Goal: Check status: Check status

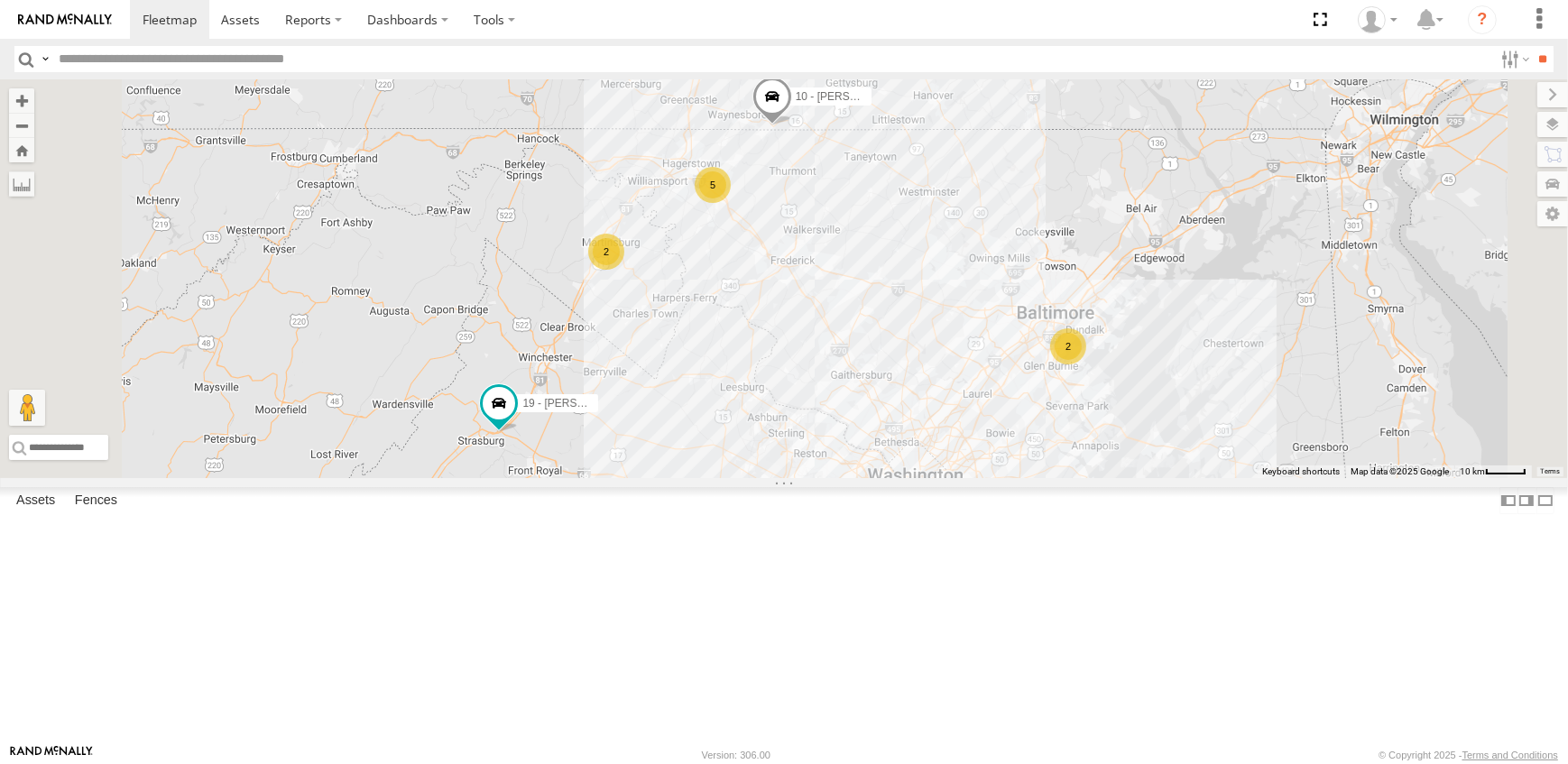
click at [1555, 118] on label at bounding box center [1552, 124] width 31 height 25
click at [0, 0] on span "Overlays" at bounding box center [0, 0] width 0 height 0
click at [0, 0] on span "Traffic" at bounding box center [0, 0] width 0 height 0
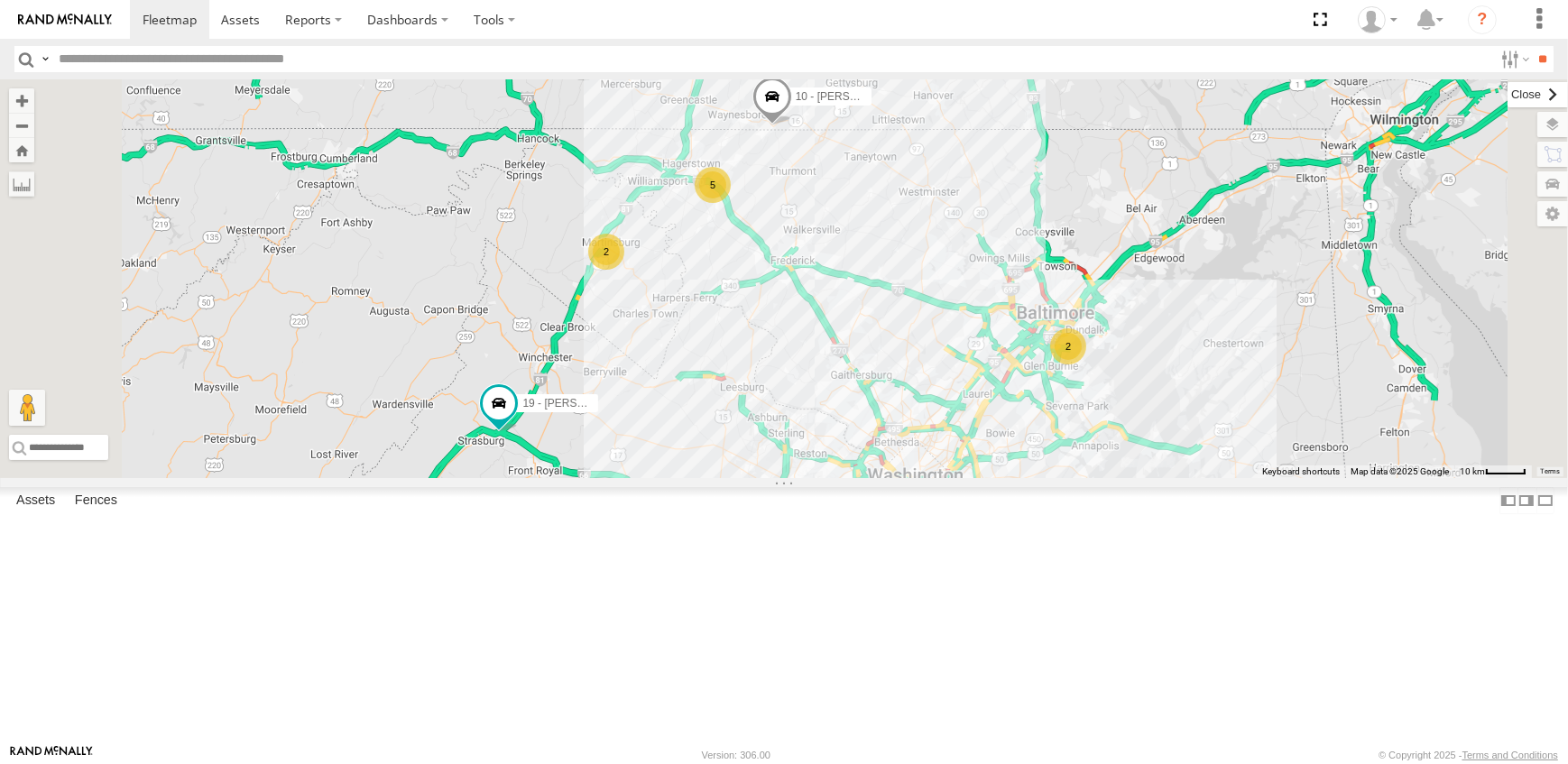
click at [1507, 92] on label at bounding box center [1537, 94] width 61 height 25
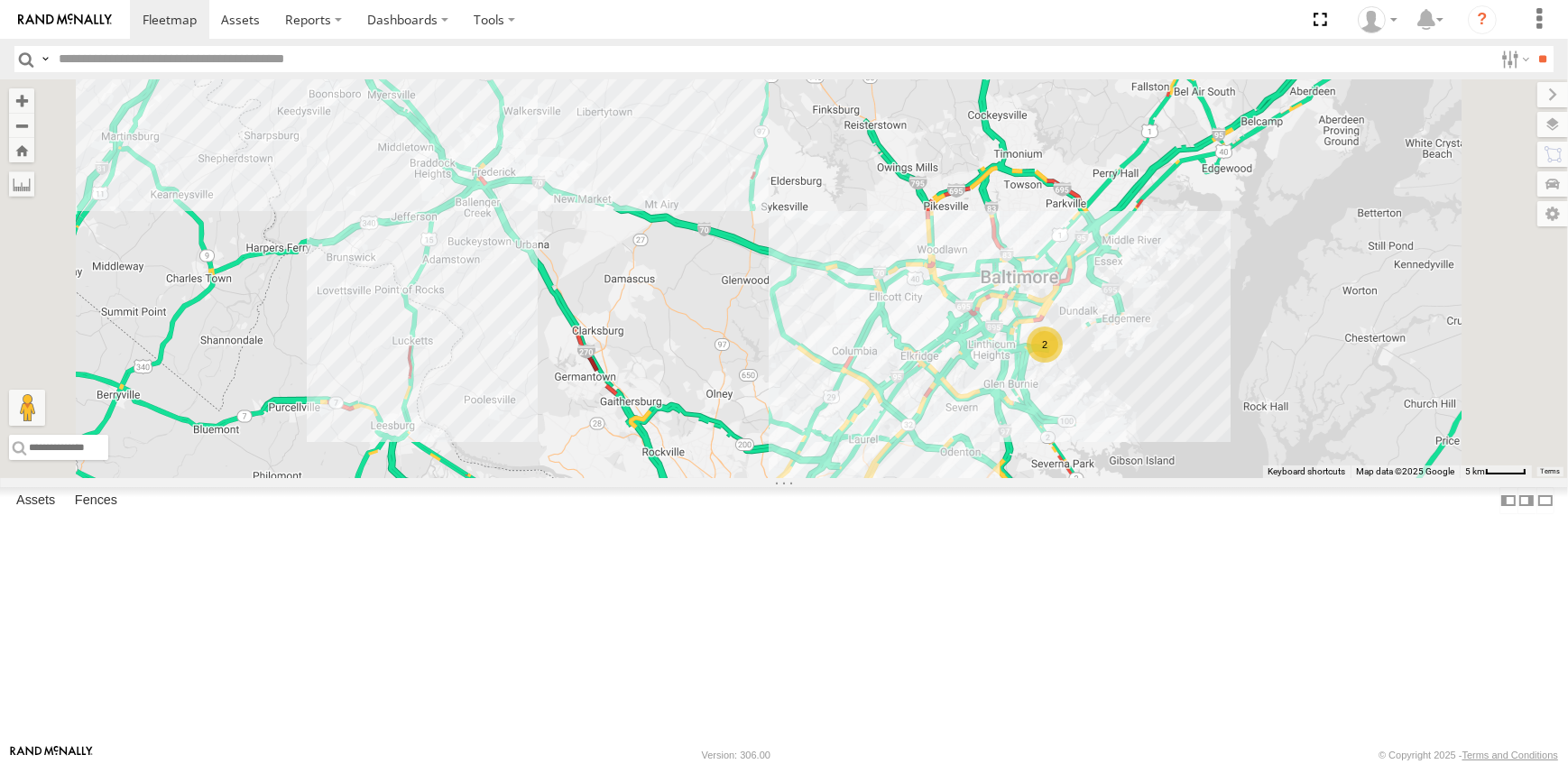
click at [0, 0] on span at bounding box center [0, 0] width 0 height 0
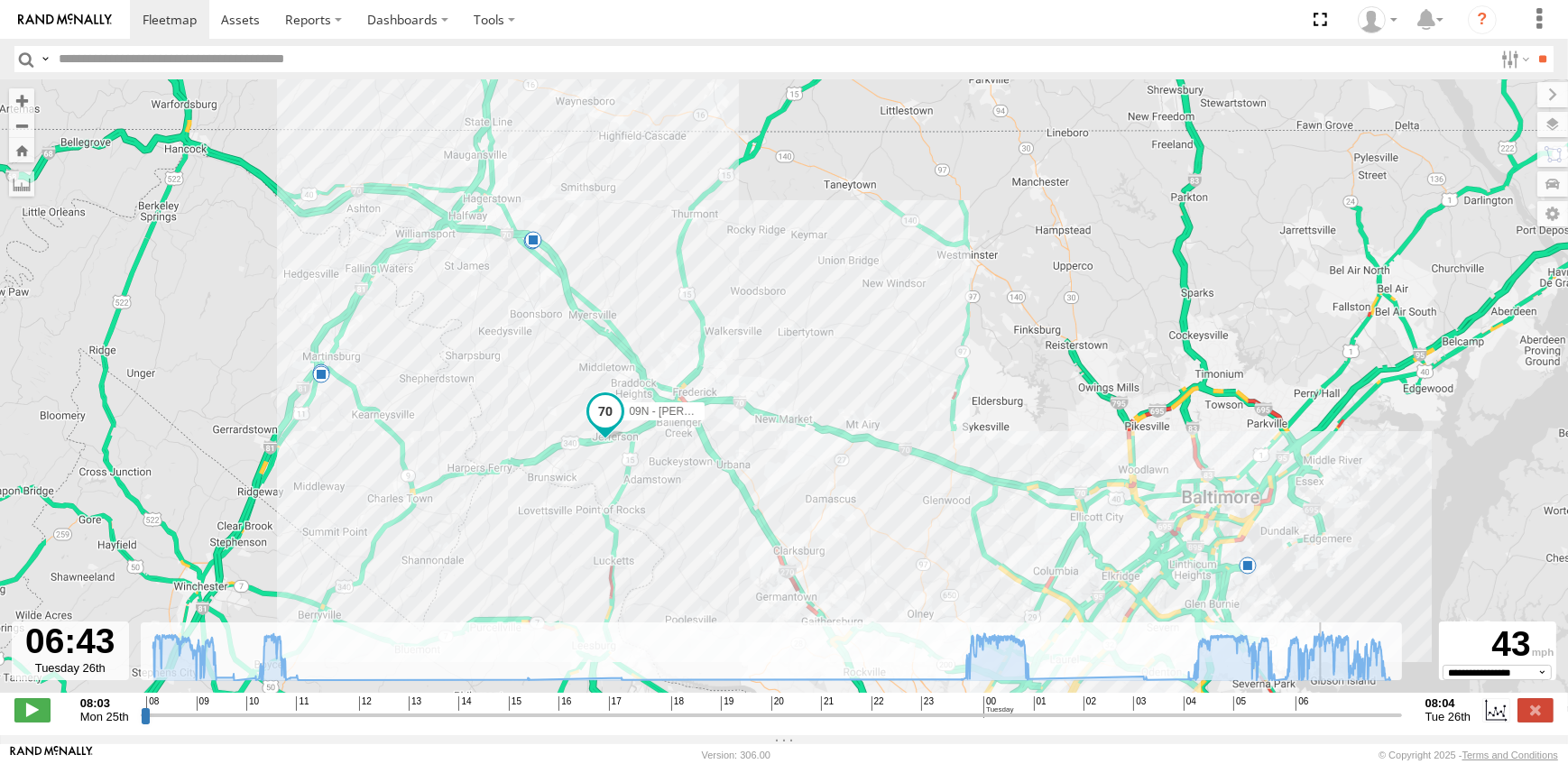
drag, startPoint x: 143, startPoint y: 727, endPoint x: 1333, endPoint y: 749, distance: 1190.2
click at [1331, 723] on input "range" at bounding box center [772, 714] width 1261 height 17
drag, startPoint x: 1331, startPoint y: 725, endPoint x: 1375, endPoint y: 727, distance: 44.0
click at [1375, 723] on input "range" at bounding box center [772, 714] width 1261 height 17
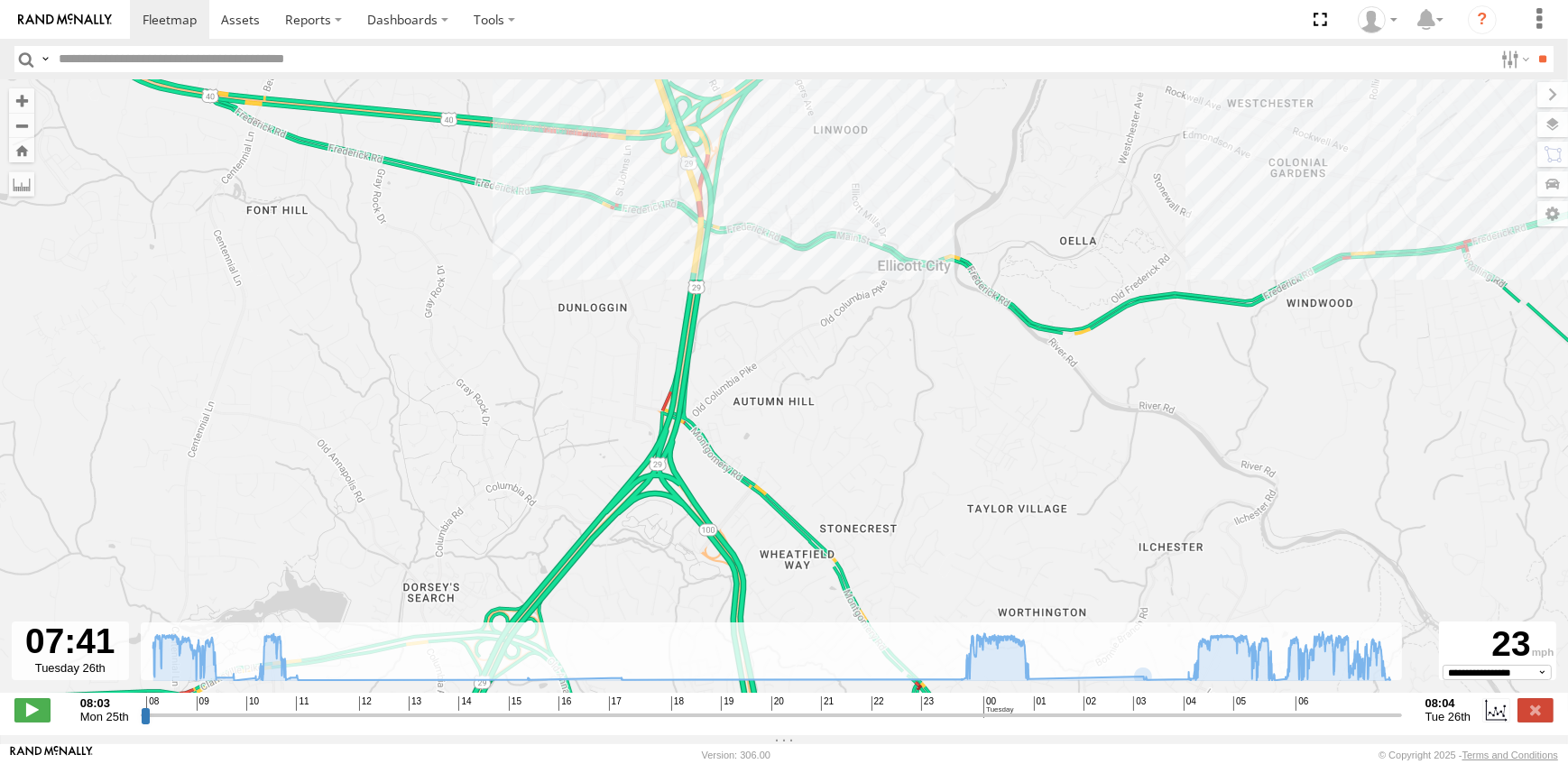
drag, startPoint x: 945, startPoint y: 322, endPoint x: 969, endPoint y: 612, distance: 291.0
click at [969, 612] on div "09N - RICK 09:17 Mon 09:38 Mon 10:43 Mon 10:52 Mon 15:10 Mon 01:03 Tue" at bounding box center [784, 395] width 1568 height 633
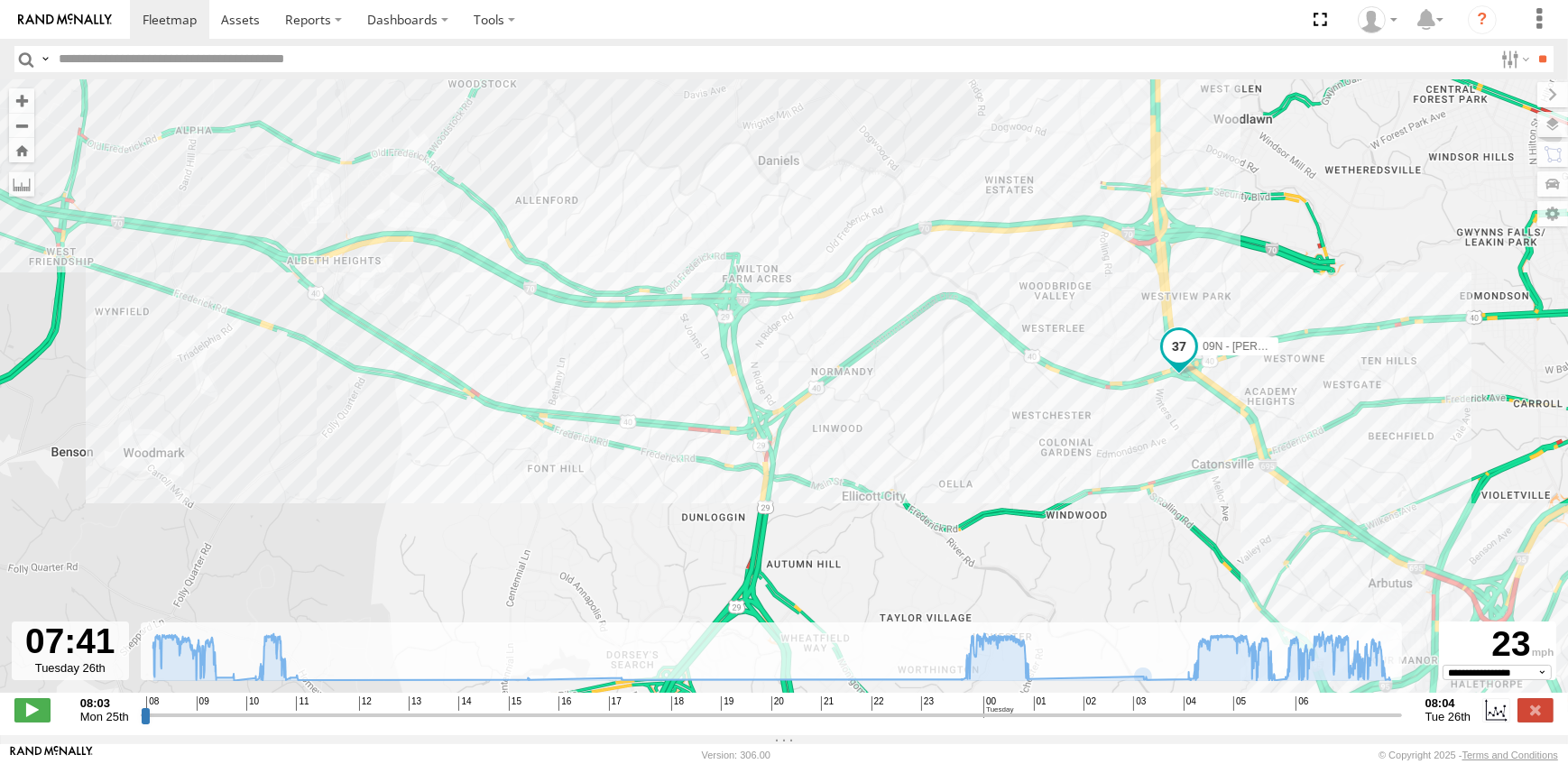
drag, startPoint x: 1353, startPoint y: 589, endPoint x: 1034, endPoint y: 298, distance: 431.8
click at [1127, 390] on div "09N - RICK 09:17 Mon 09:38 Mon 10:43 Mon 10:52 Mon 15:10 Mon 01:03 Tue" at bounding box center [784, 395] width 1568 height 633
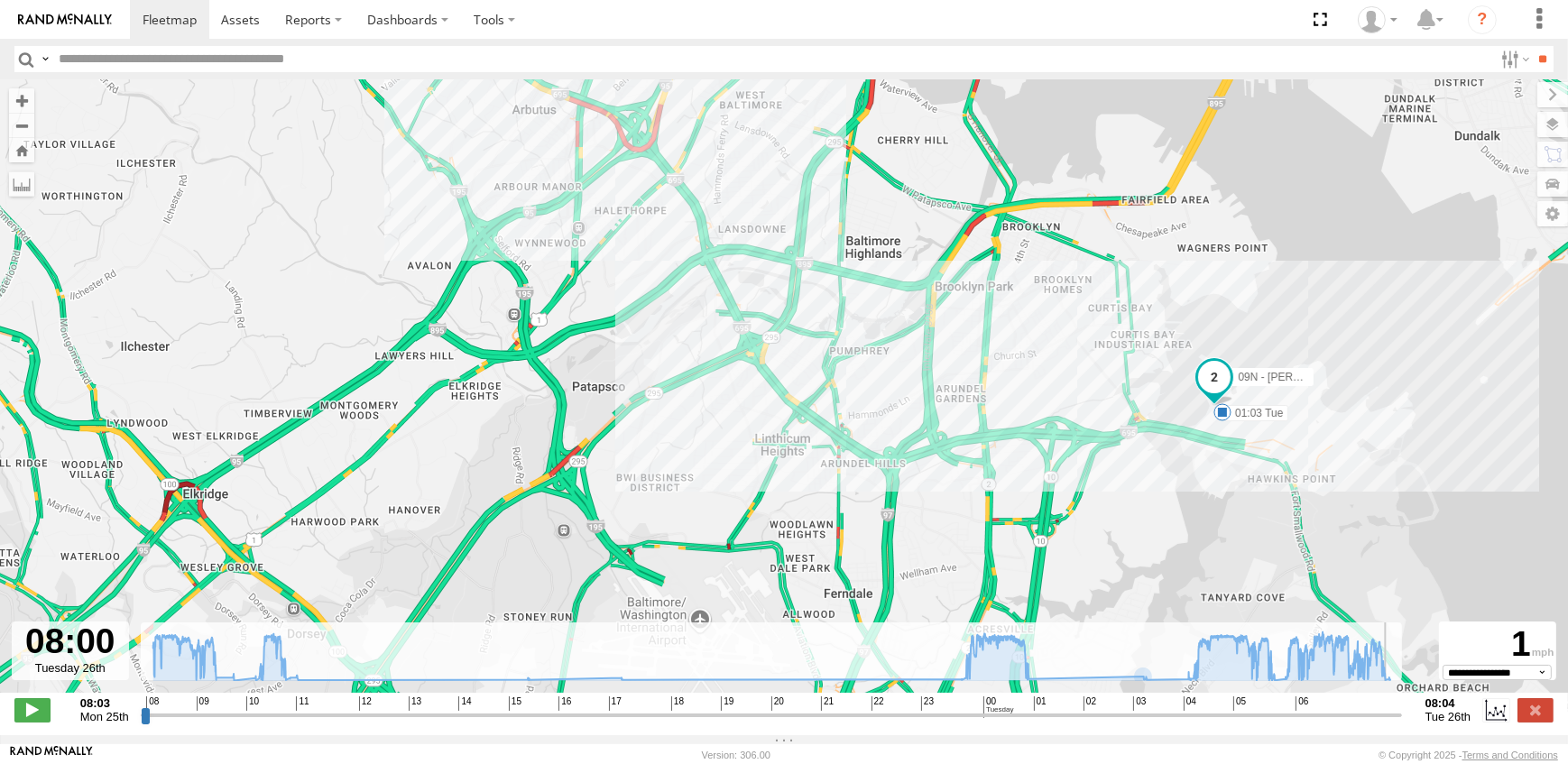
drag, startPoint x: 1374, startPoint y: 724, endPoint x: 1391, endPoint y: 719, distance: 17.7
type input "**********"
click at [1391, 719] on input "range" at bounding box center [772, 714] width 1261 height 17
click at [170, 15] on span at bounding box center [170, 19] width 54 height 17
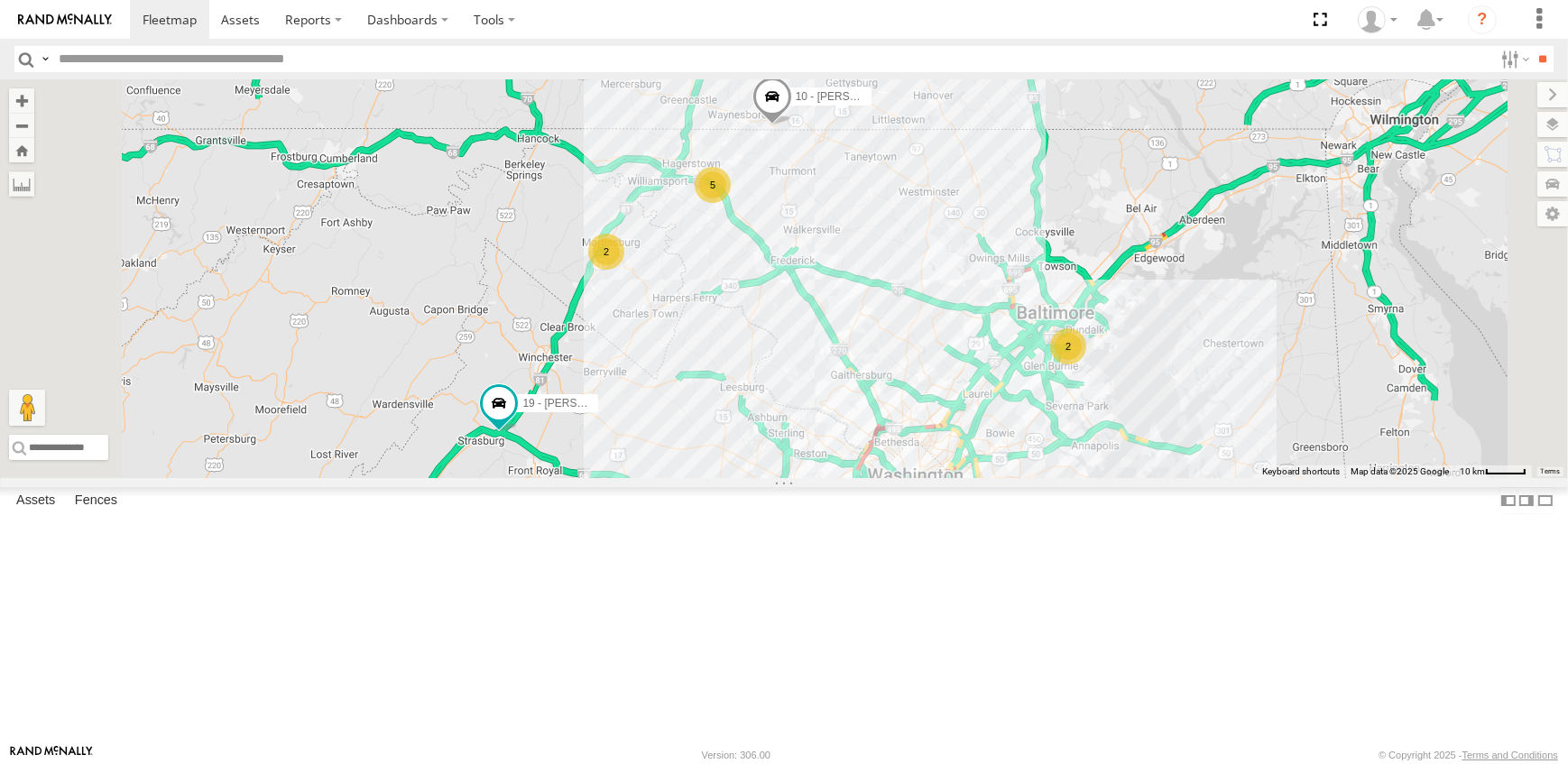
click at [0, 0] on link at bounding box center [0, 0] width 0 height 0
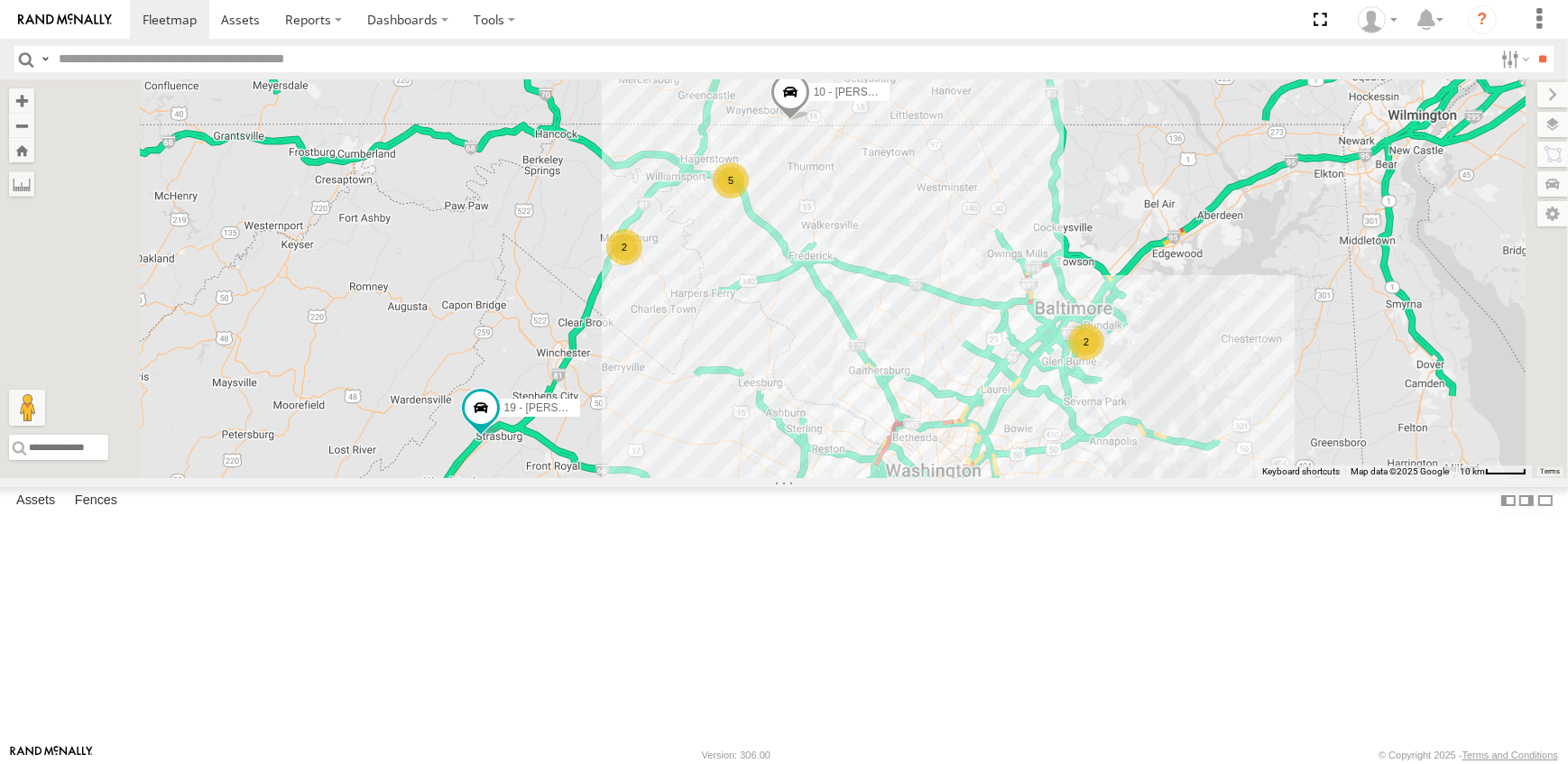
click at [0, 0] on link at bounding box center [0, 0] width 0 height 0
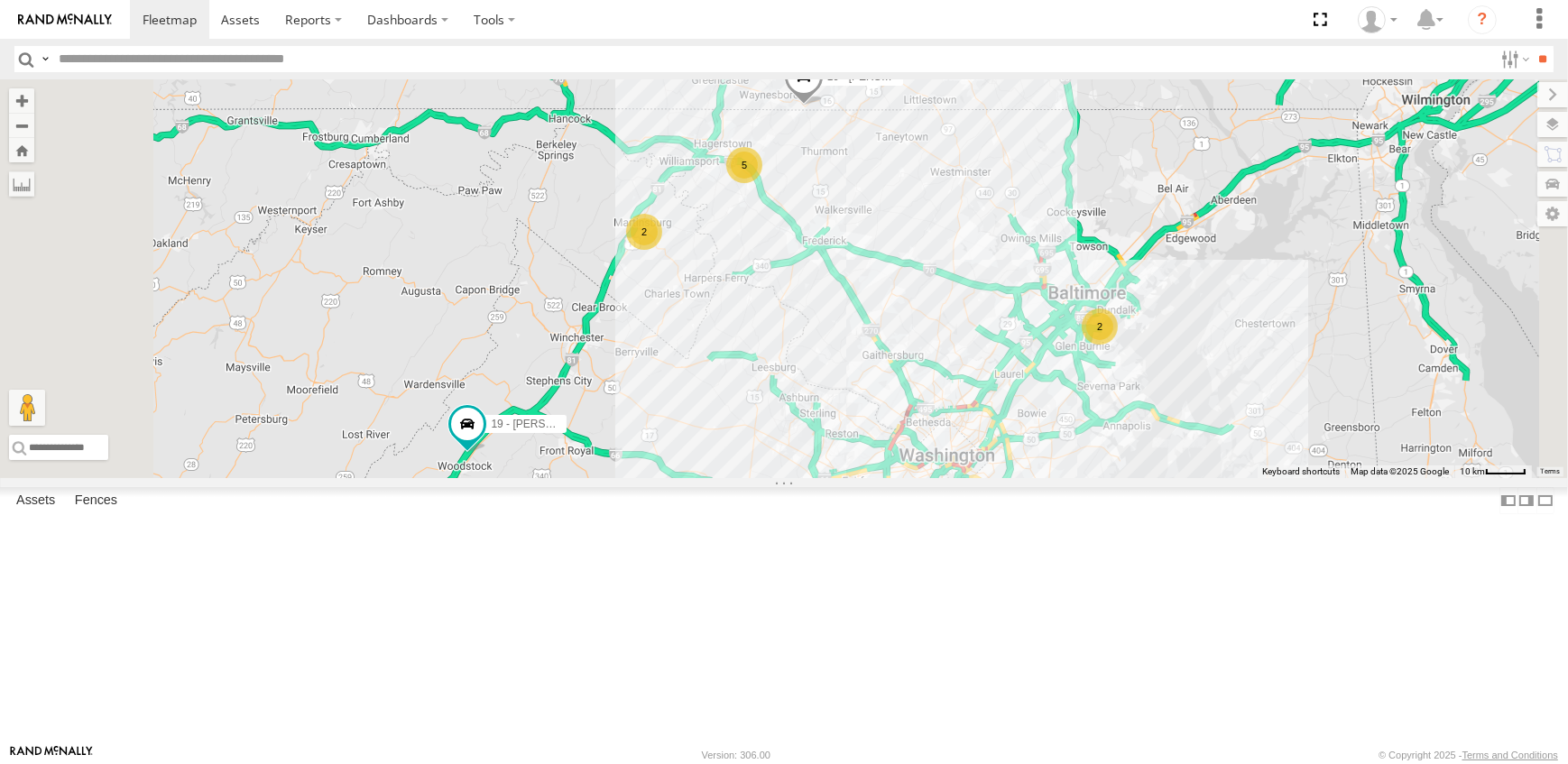
click at [0, 0] on link at bounding box center [0, 0] width 0 height 0
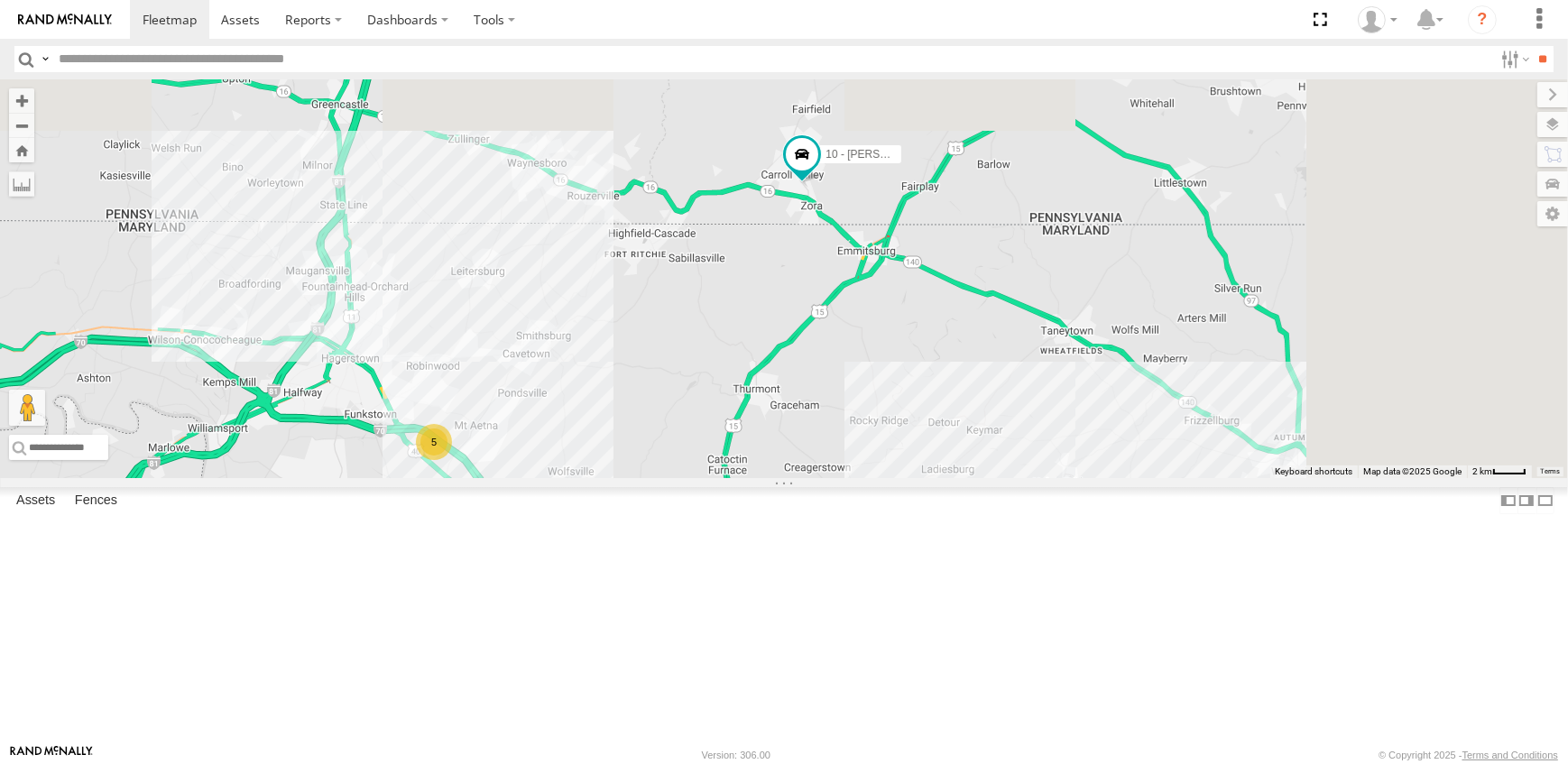
drag, startPoint x: 1151, startPoint y: 128, endPoint x: 1034, endPoint y: 429, distance: 322.9
click at [1034, 429] on div "19 - MORGAN 14 - JERMAINE 15N - JUSTIN 10 - JERRY 5" at bounding box center [784, 278] width 1568 height 398
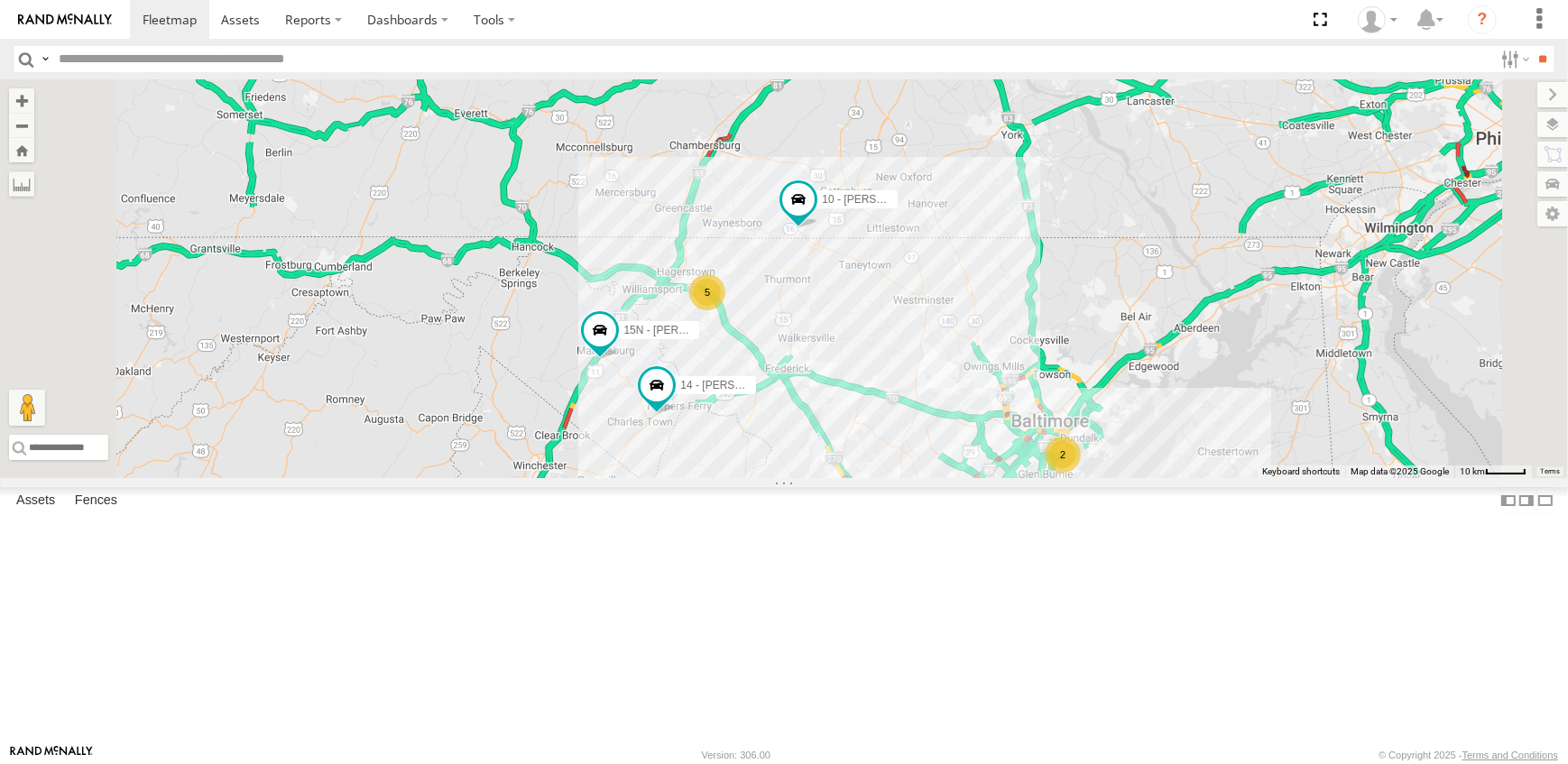
drag, startPoint x: 1116, startPoint y: 660, endPoint x: 1140, endPoint y: 432, distance: 229.3
click at [1106, 473] on div "19 - MORGAN 14 - JERMAINE 15N - JUSTIN 10 - JERRY 2 5" at bounding box center [784, 278] width 1568 height 398
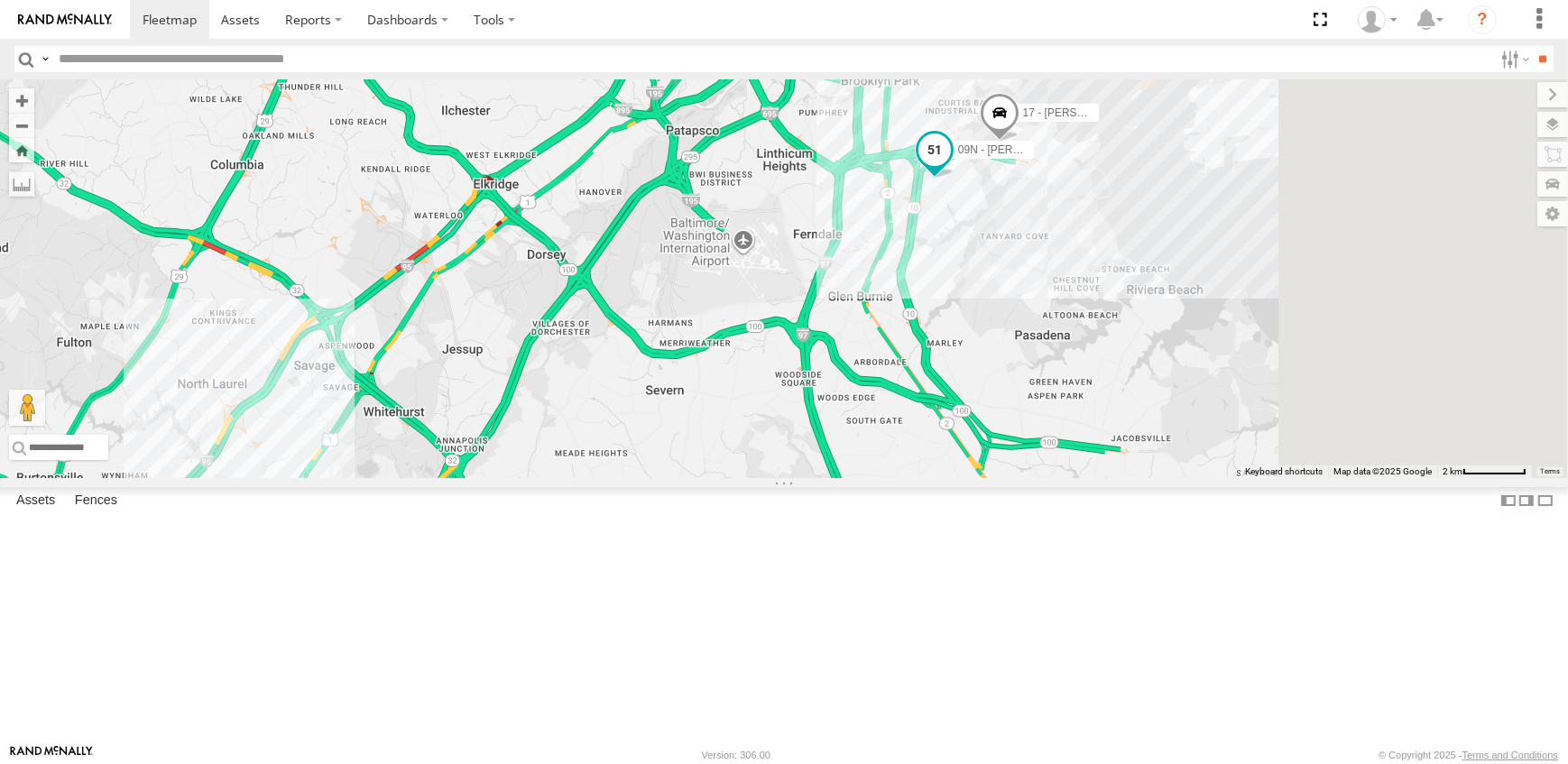
drag, startPoint x: 1387, startPoint y: 219, endPoint x: 1115, endPoint y: 302, distance: 284.4
click at [954, 179] on span at bounding box center [934, 154] width 40 height 49
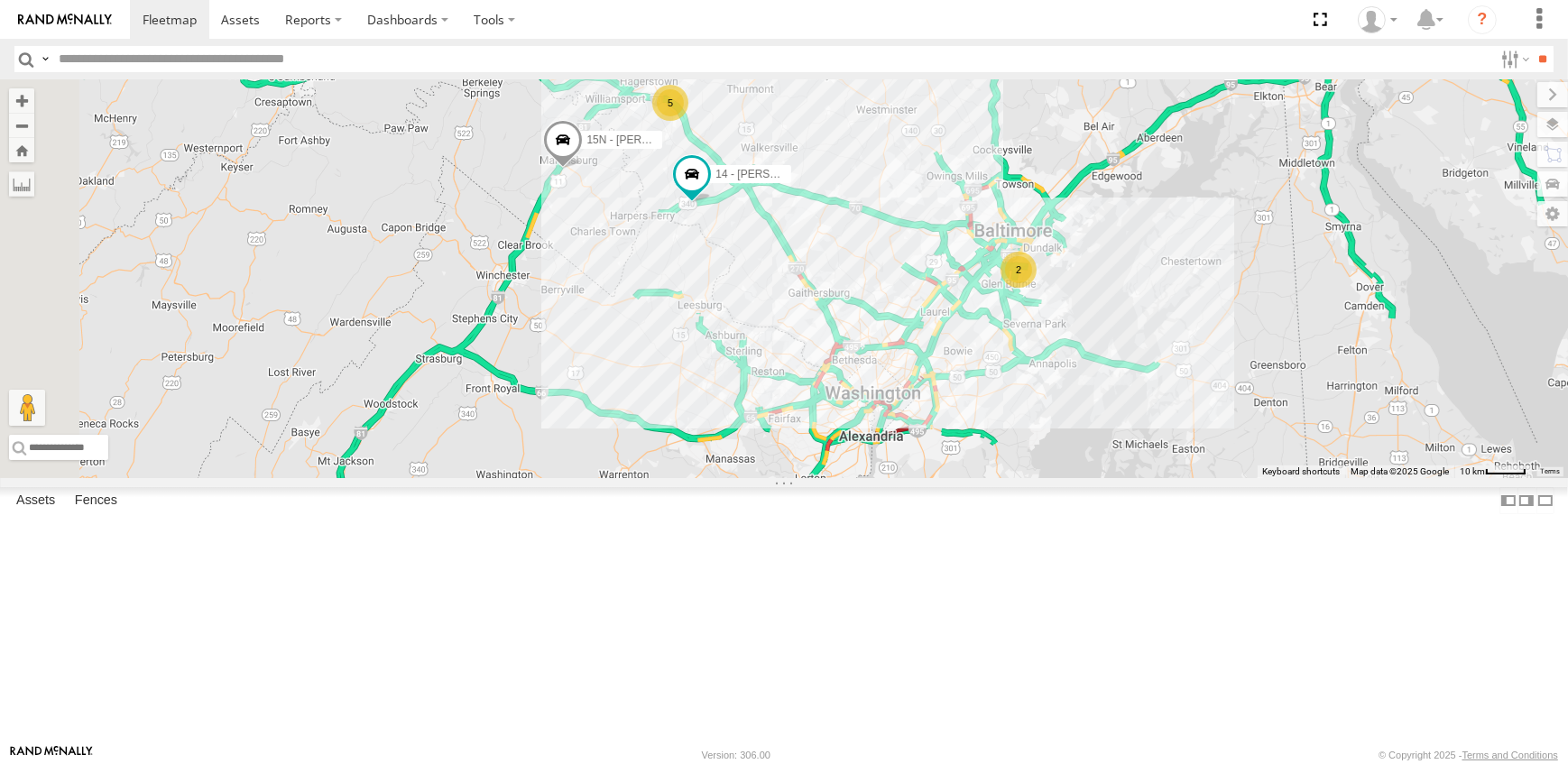
drag, startPoint x: 651, startPoint y: 503, endPoint x: 956, endPoint y: 484, distance: 305.6
click at [956, 478] on div "19 - MORGAN 14 - JERMAINE 15N - JUSTIN 10 - JERRY 2 5" at bounding box center [784, 278] width 1568 height 398
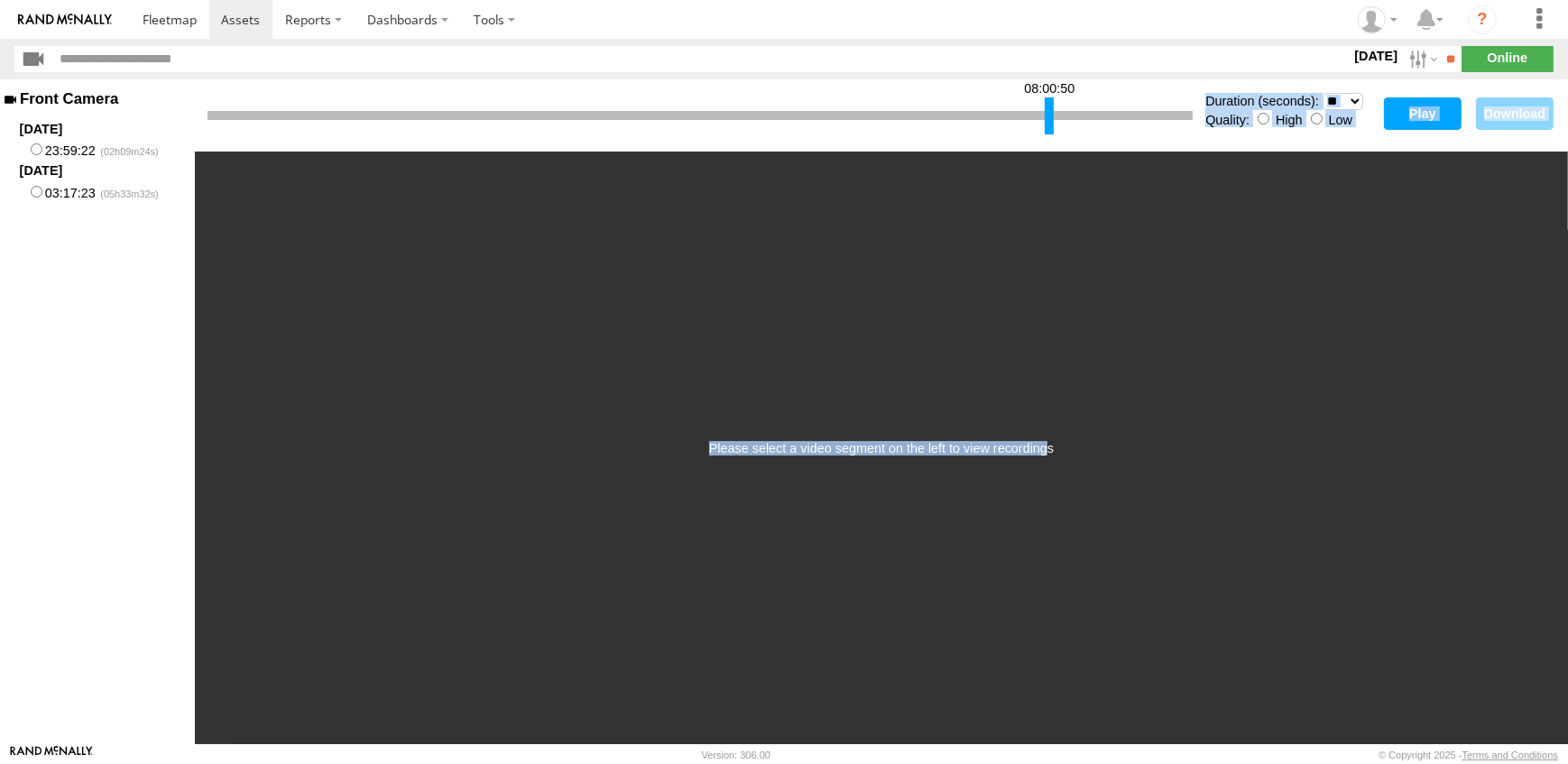
drag, startPoint x: 207, startPoint y: 117, endPoint x: 1044, endPoint y: 154, distance: 837.8
click at [1044, 154] on div "08:00:50 Duration (seconds): * ** ** ** ** ** ** *** *** *** *** Quality: High …" at bounding box center [881, 411] width 1372 height 665
click at [1359, 98] on select "* ** ** ** ** ** ** *** *** *** ***" at bounding box center [1343, 101] width 41 height 17
select select "***"
click at [1323, 93] on select "* ** ** ** ** ** ** *** *** *** ***" at bounding box center [1343, 101] width 41 height 17
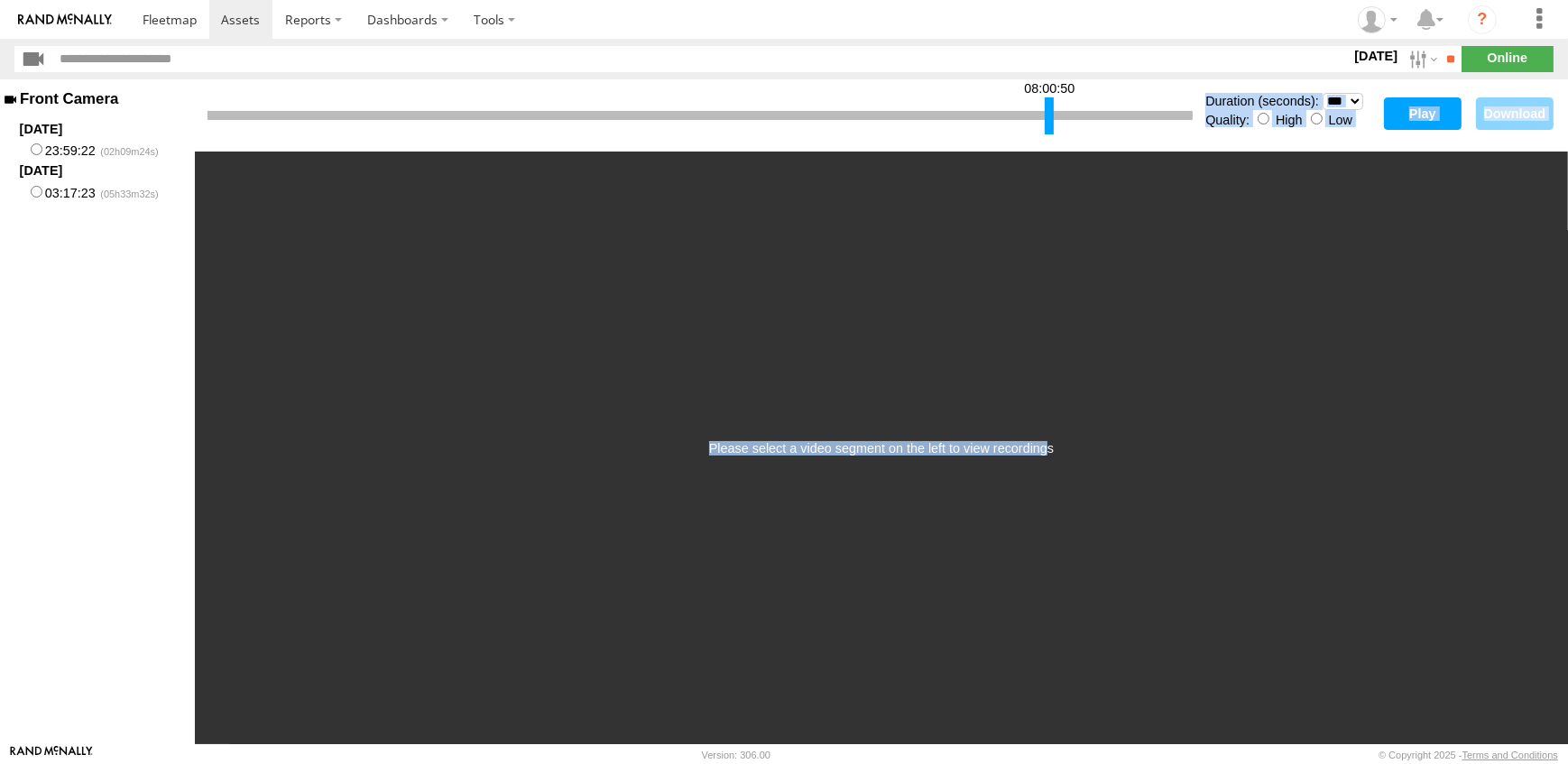
click at [1429, 104] on button "Play" at bounding box center [1422, 113] width 77 height 33
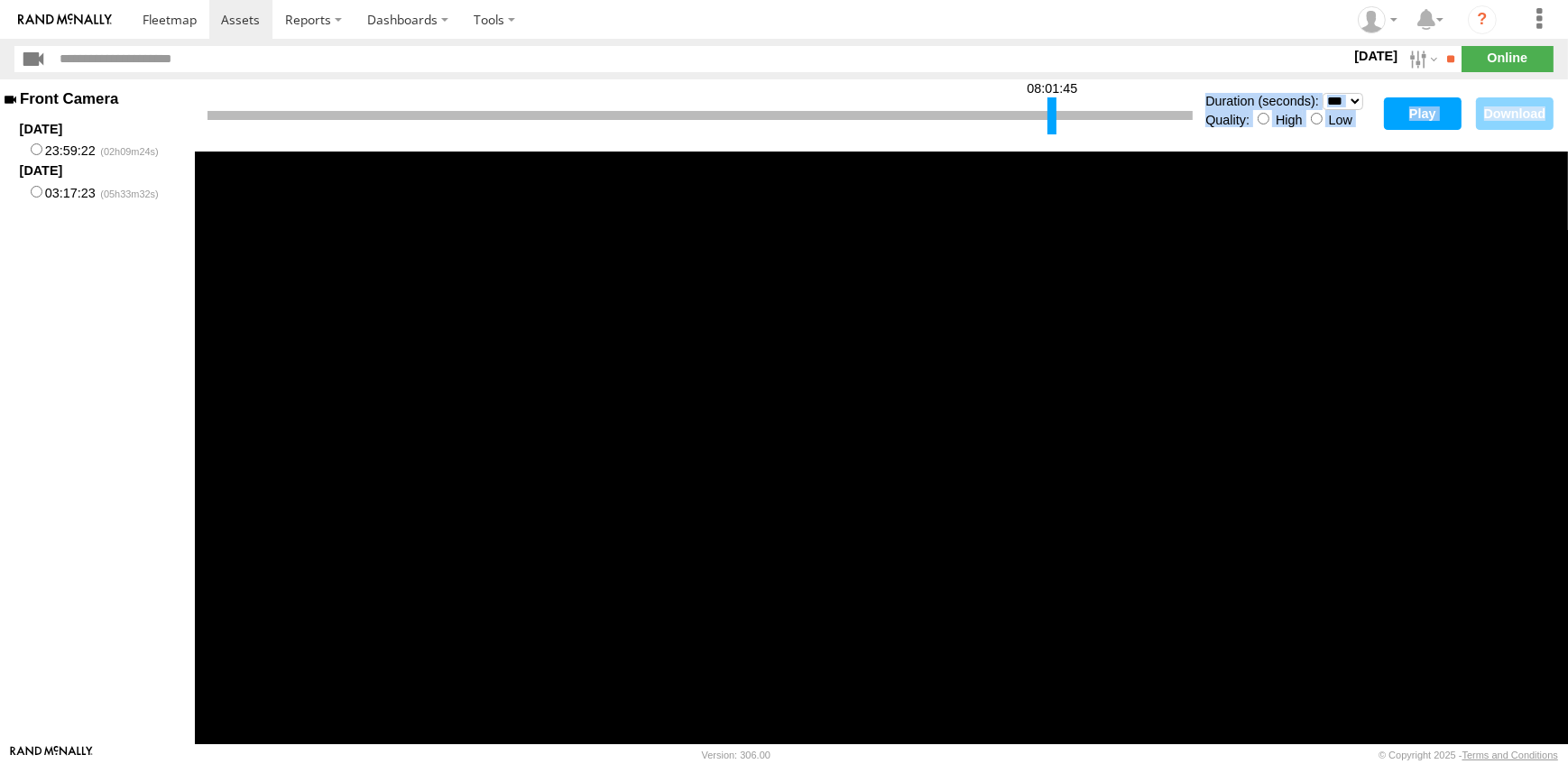
click at [1049, 117] on div at bounding box center [1052, 115] width 9 height 37
click at [1432, 105] on button "Play" at bounding box center [1422, 113] width 77 height 33
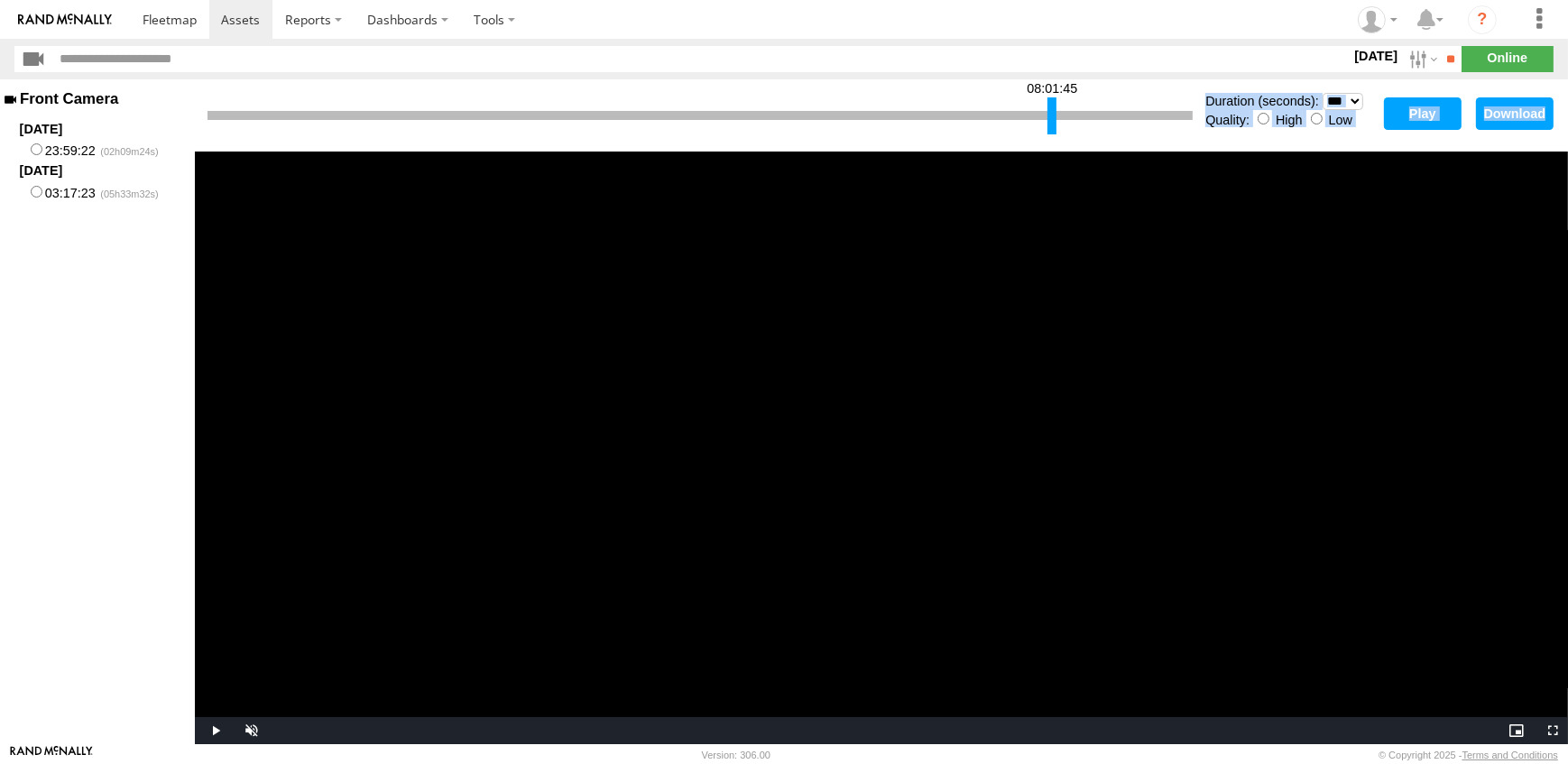
click at [1214, 325] on video "Video Player" at bounding box center [881, 448] width 1372 height 593
click at [1140, 374] on video "Video Player" at bounding box center [881, 448] width 1372 height 593
